Goal: Navigation & Orientation: Find specific page/section

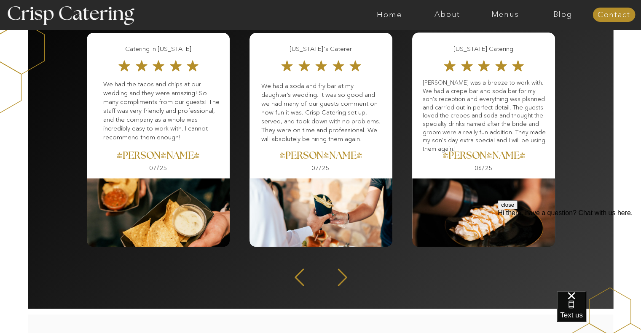
scroll to position [1095, 0]
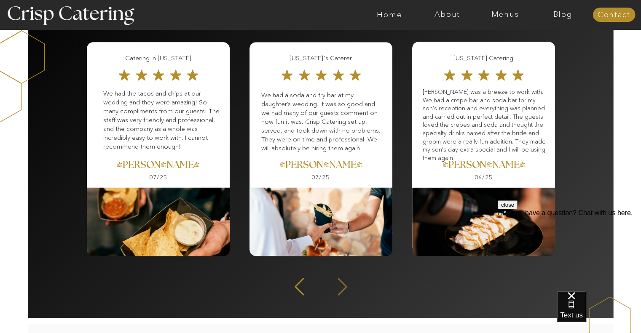
click at [337, 286] on icon at bounding box center [342, 286] width 22 height 21
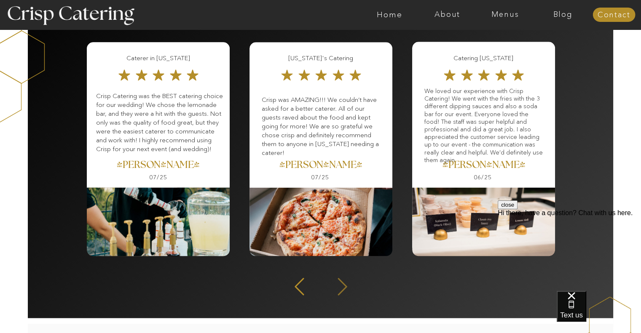
click at [340, 286] on icon at bounding box center [342, 286] width 22 height 21
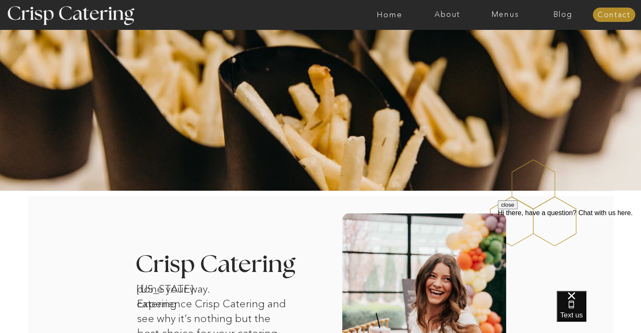
scroll to position [0, 0]
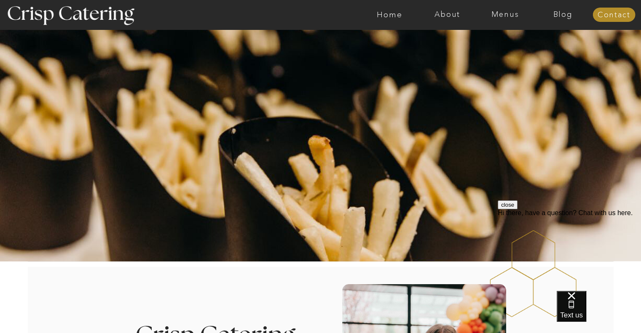
click at [506, 19] on div at bounding box center [354, 14] width 1336 height 29
click at [496, 16] on nav "Menus" at bounding box center [505, 15] width 58 height 8
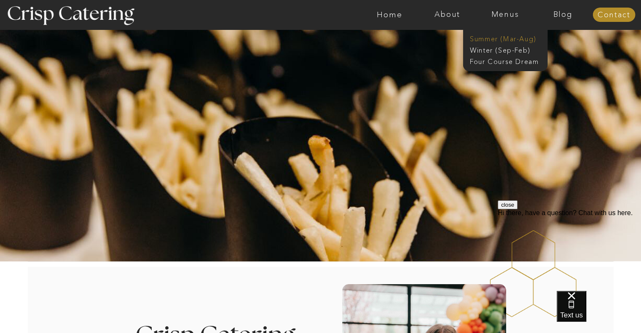
click at [511, 37] on nav "Summer (Mar-Aug)" at bounding box center [507, 38] width 75 height 8
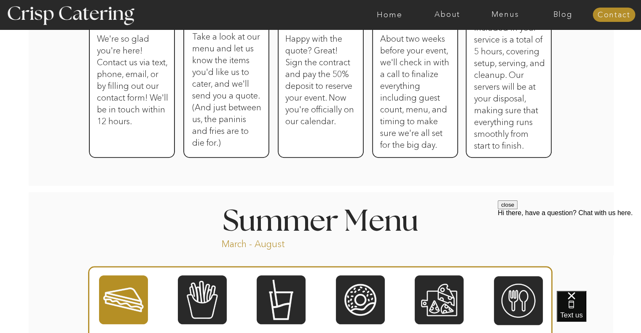
scroll to position [615, 0]
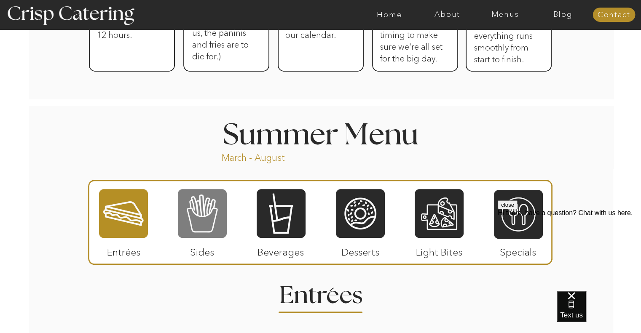
click at [187, 206] on div at bounding box center [202, 213] width 49 height 51
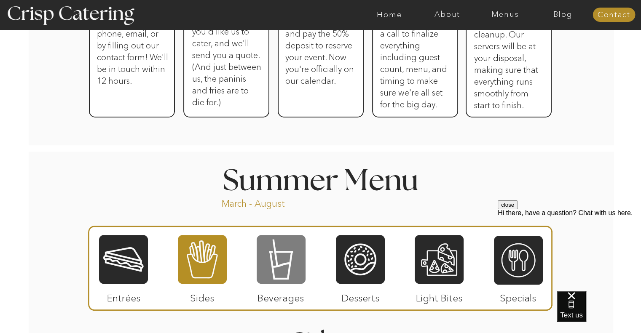
scroll to position [573, 0]
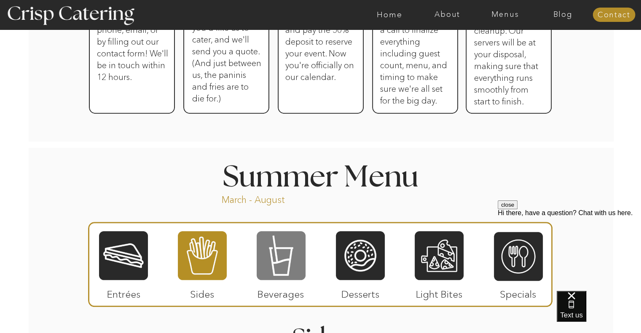
click at [292, 263] on div at bounding box center [281, 255] width 49 height 51
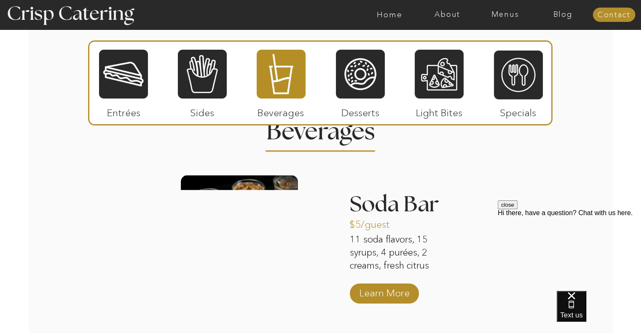
scroll to position [666, 0]
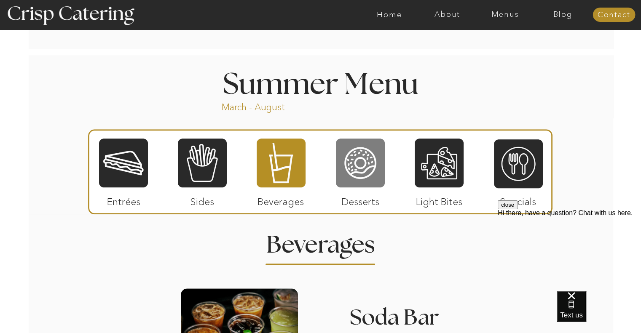
click at [361, 161] on div at bounding box center [360, 163] width 49 height 51
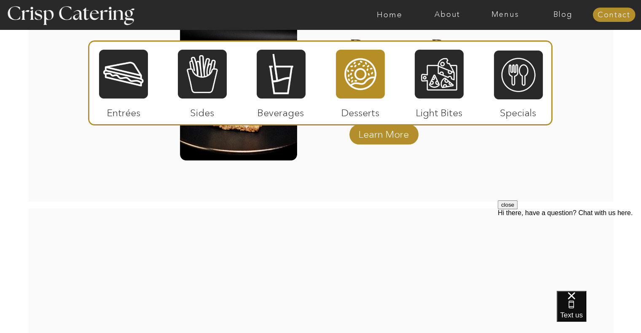
scroll to position [1340, 0]
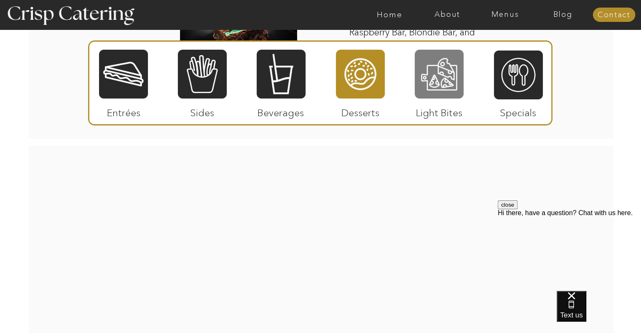
click at [434, 91] on div at bounding box center [438, 74] width 49 height 51
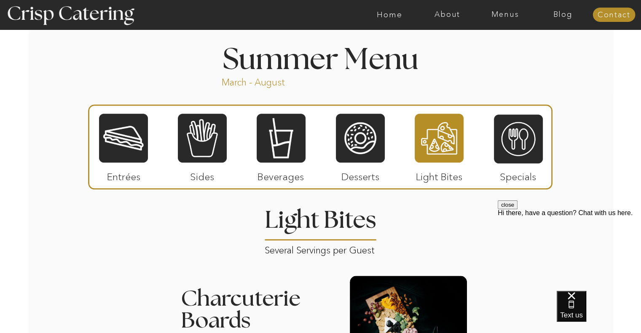
scroll to position [792, 0]
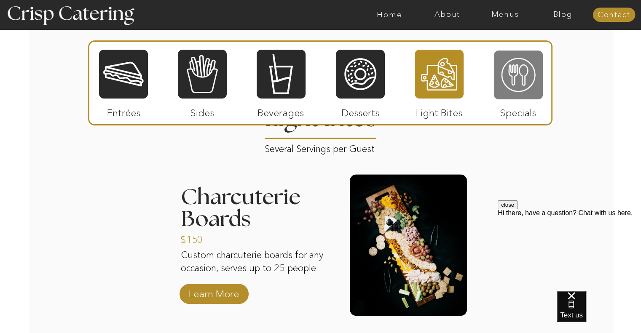
click at [528, 67] on div at bounding box center [518, 75] width 49 height 51
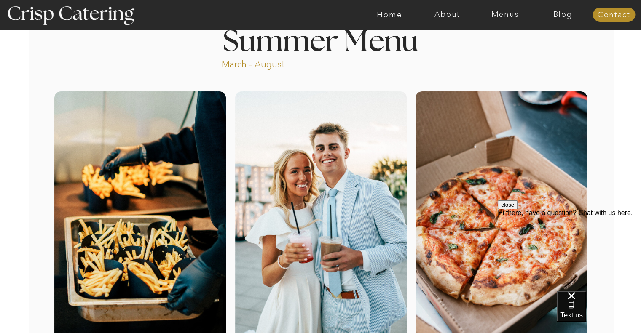
scroll to position [0, 0]
